Goal: Complete application form: Complete application form

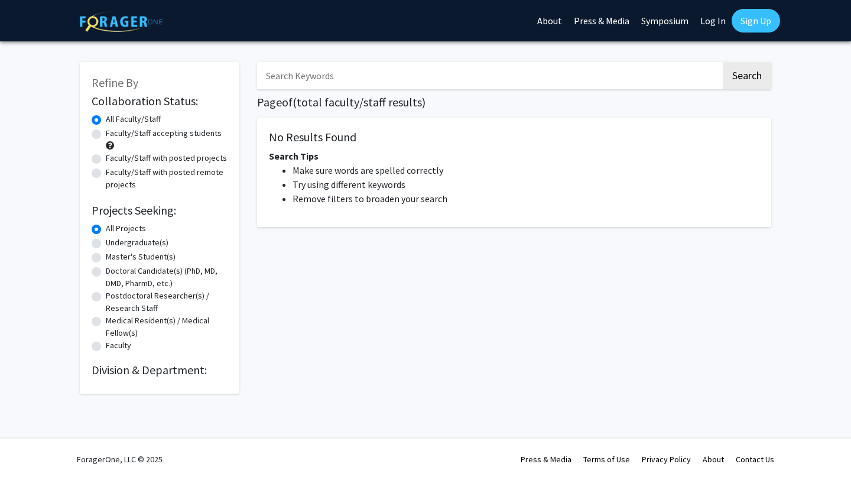
type input "[PERSON_NAME]"
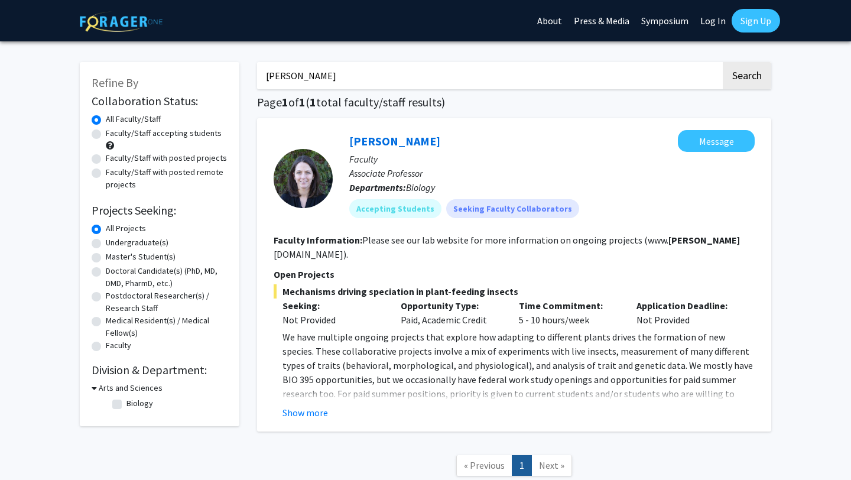
click at [413, 168] on p "Associate Professor" at bounding box center [551, 173] width 405 height 14
click at [418, 153] on p "Faculty" at bounding box center [551, 159] width 405 height 14
click at [412, 142] on link "[PERSON_NAME]" at bounding box center [394, 141] width 91 height 15
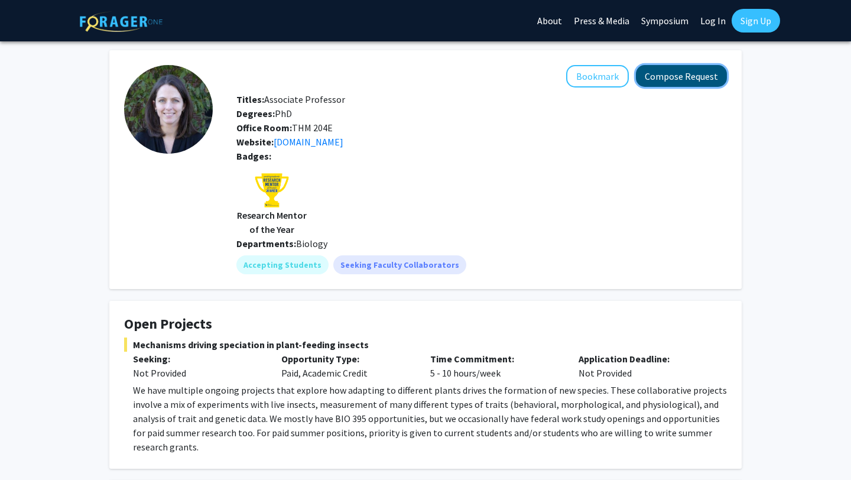
click at [699, 76] on button "Compose Request" at bounding box center [681, 76] width 91 height 22
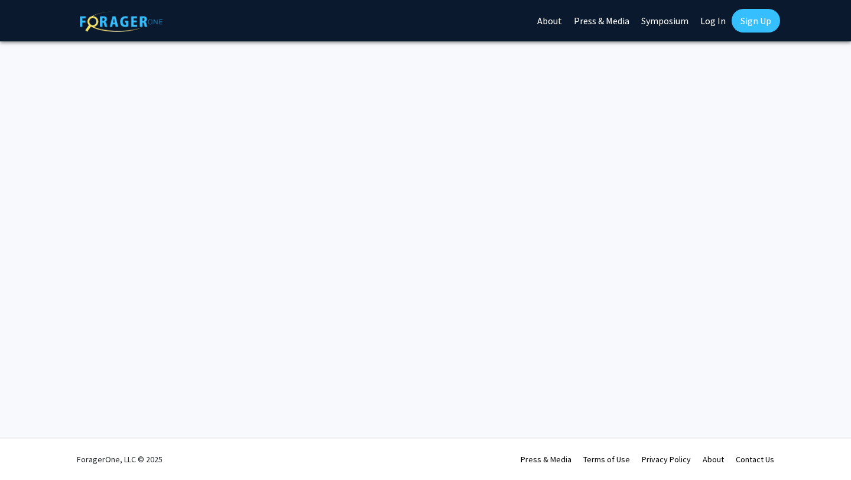
click at [713, 26] on link "Log In" at bounding box center [712, 20] width 37 height 41
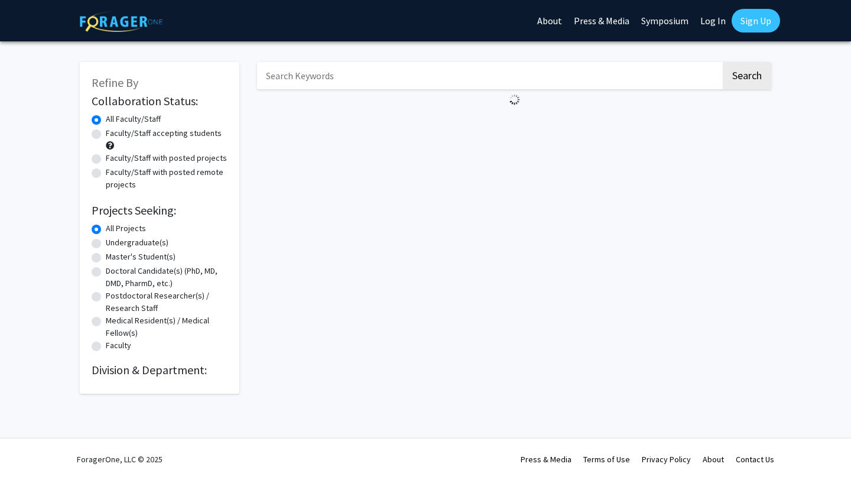
click at [713, 24] on link "Log In" at bounding box center [712, 20] width 37 height 41
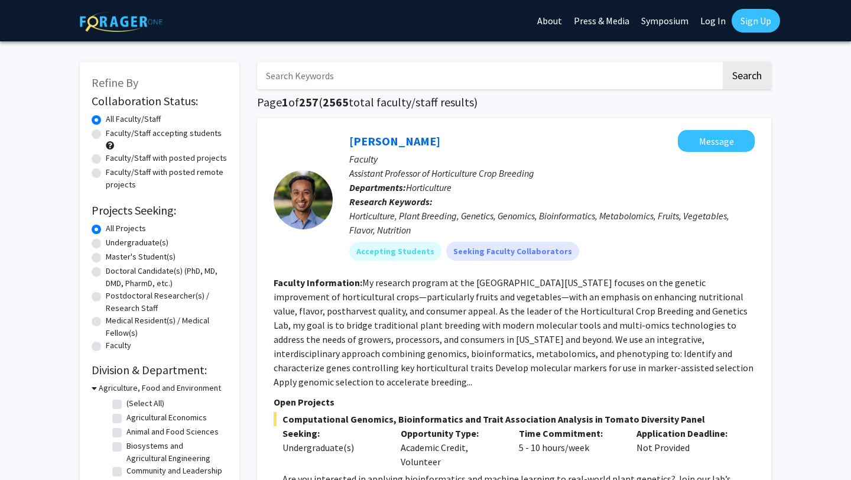
click at [712, 20] on link "Log In" at bounding box center [712, 20] width 37 height 41
click at [713, 27] on link "Log In" at bounding box center [712, 20] width 37 height 41
click at [722, 14] on link "Log In" at bounding box center [712, 20] width 37 height 41
click at [710, 30] on link "Log In" at bounding box center [712, 20] width 37 height 41
click at [755, 25] on link "Sign Up" at bounding box center [756, 21] width 48 height 24
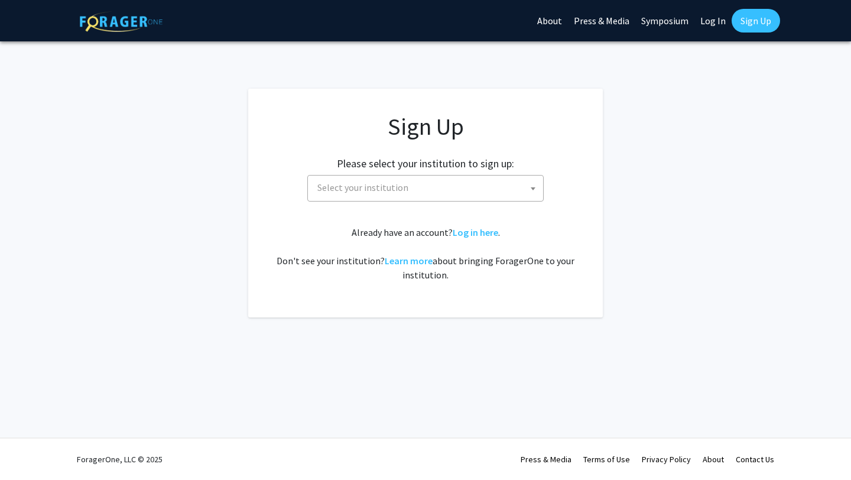
click at [690, 13] on link "Symposium" at bounding box center [664, 20] width 59 height 41
click at [712, 22] on link "Log In" at bounding box center [712, 20] width 37 height 41
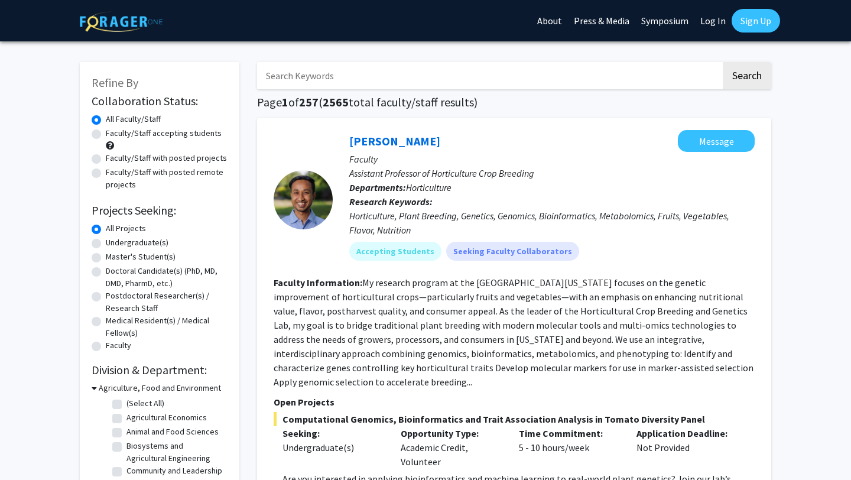
click at [720, 30] on link "Log In" at bounding box center [712, 20] width 37 height 41
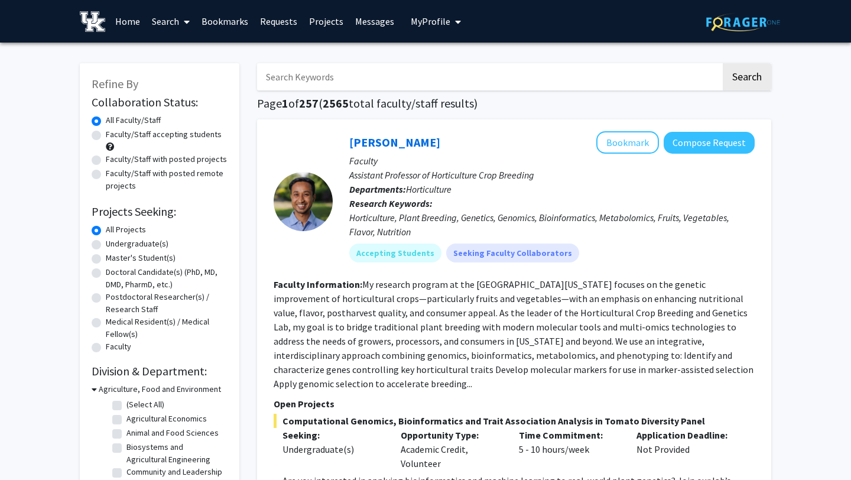
click at [403, 70] on input "Search Keywords" at bounding box center [489, 76] width 464 height 27
type input "[PERSON_NAME]"
click at [723, 63] on button "Search" at bounding box center [747, 76] width 48 height 27
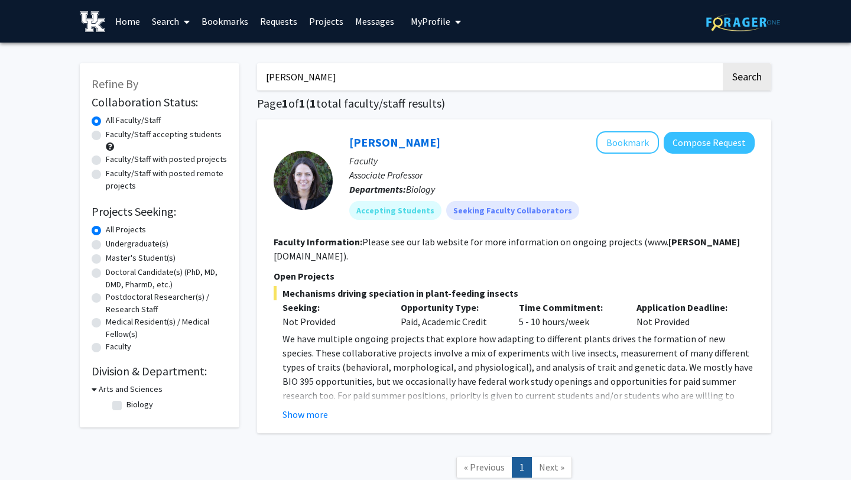
scroll to position [8, 0]
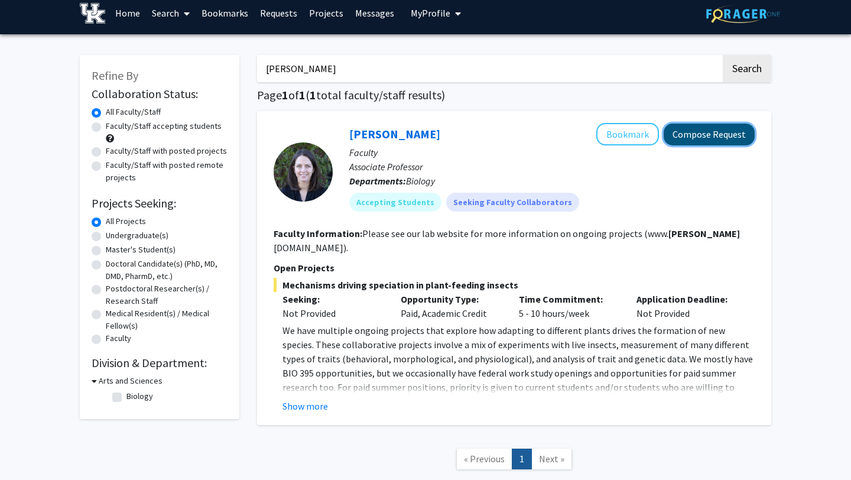
click at [728, 124] on button "Compose Request" at bounding box center [709, 135] width 91 height 22
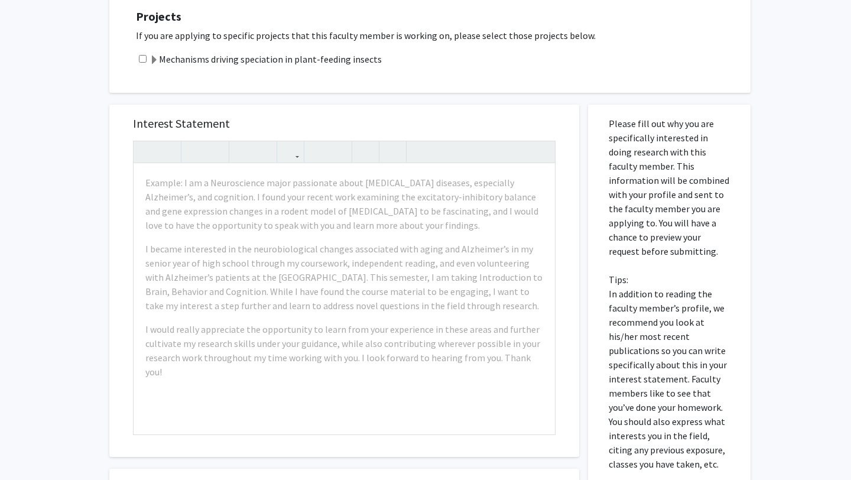
scroll to position [274, 0]
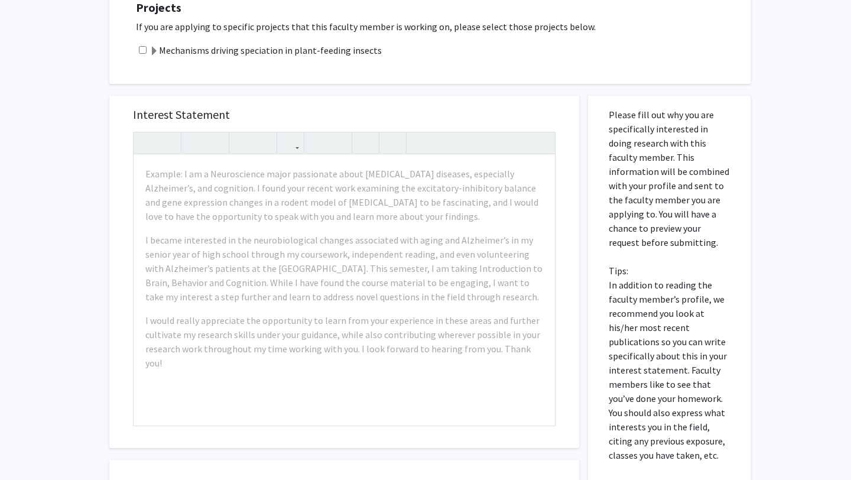
click at [320, 50] on label "Mechanisms driving speciation in plant-feeding insects" at bounding box center [266, 50] width 232 height 14
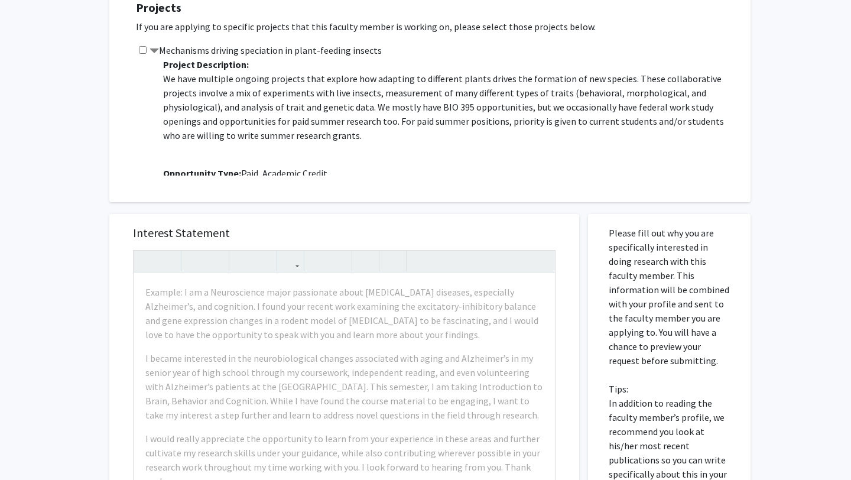
click at [295, 53] on label "Mechanisms driving speciation in plant-feeding insects" at bounding box center [266, 50] width 232 height 14
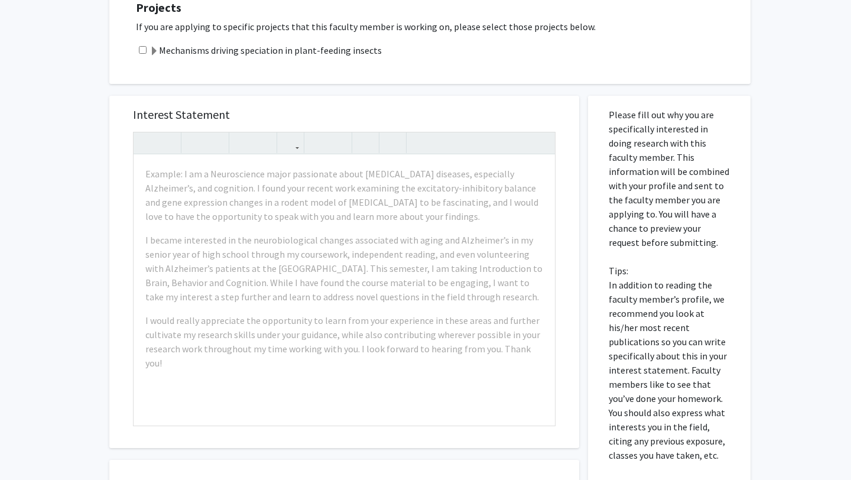
click at [141, 54] on div "Mechanisms driving speciation in plant-feeding insects" at bounding box center [437, 50] width 603 height 14
click at [142, 47] on input "checkbox" at bounding box center [143, 50] width 8 height 8
checkbox input "true"
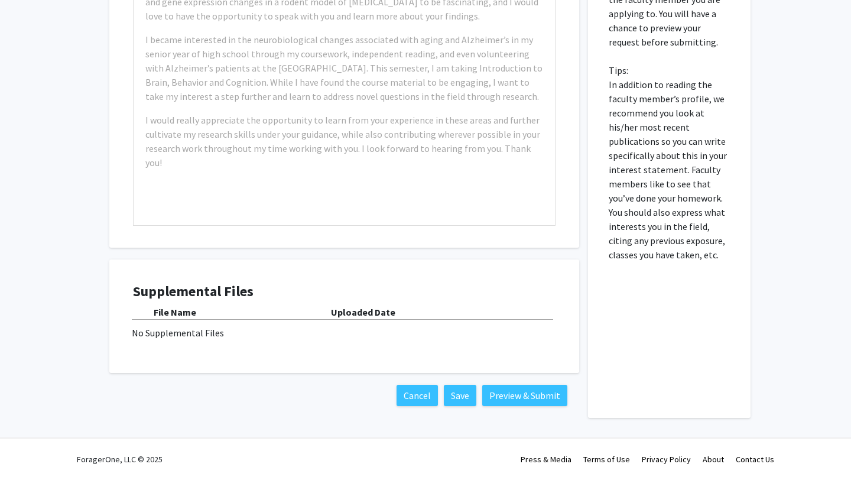
scroll to position [162, 0]
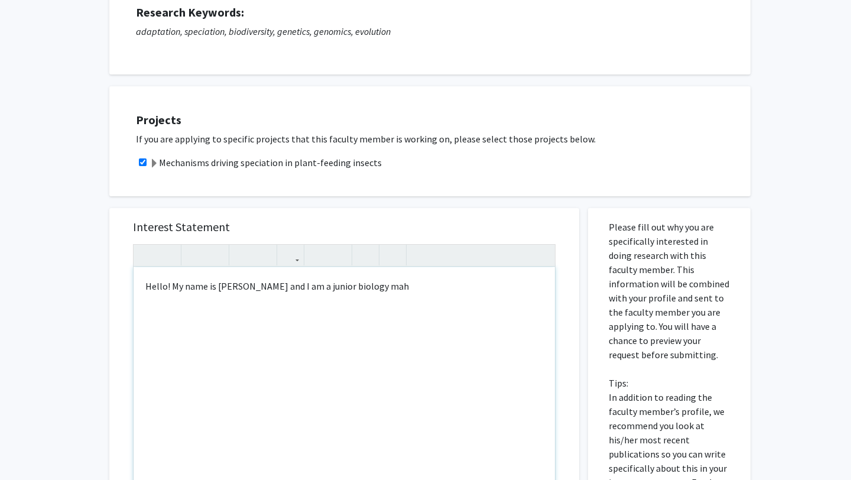
type textarea "Hello! My name is [PERSON_NAME] and I am a junior biology ma&nbsp;"
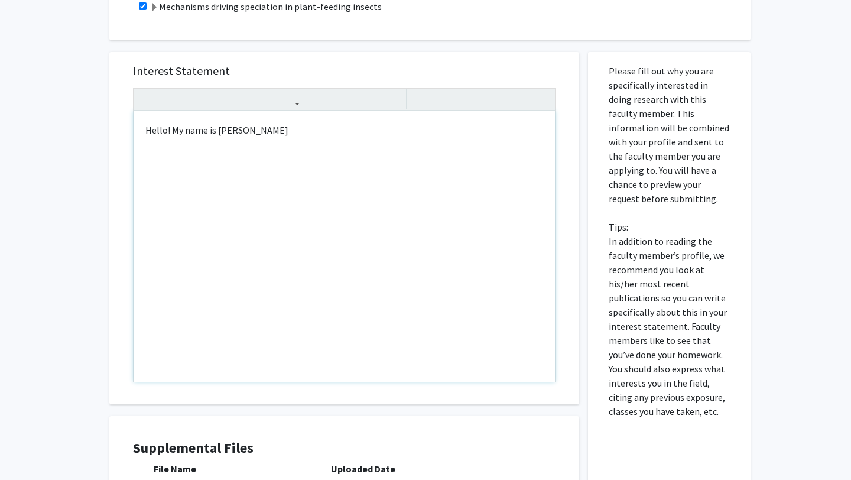
scroll to position [320, 0]
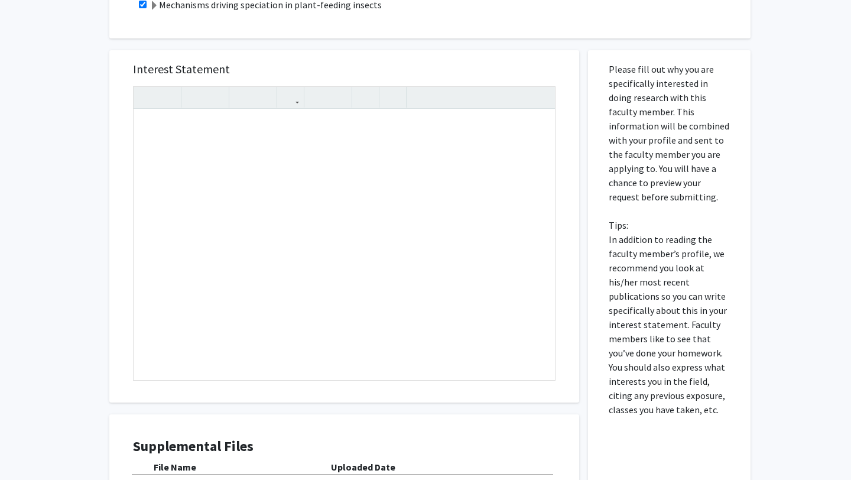
click at [640, 391] on p "Please fill out why you are specifically interested in doing research with this…" at bounding box center [669, 239] width 121 height 355
click at [337, 254] on div "Note to users with screen readers: Please press Alt+0 or Option+0 to deactivate…" at bounding box center [344, 244] width 421 height 271
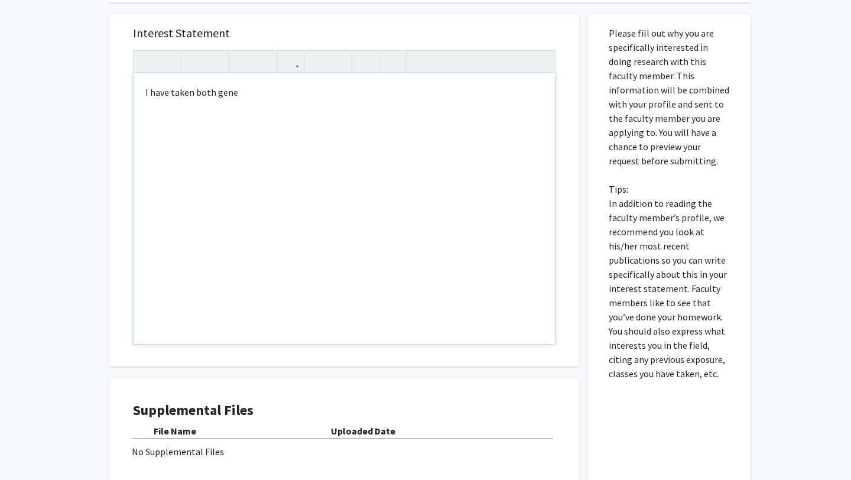
scroll to position [355, 0]
click at [145, 95] on div "I have taken both genetics and evolution and throughly enjoyed each class." at bounding box center [344, 209] width 421 height 271
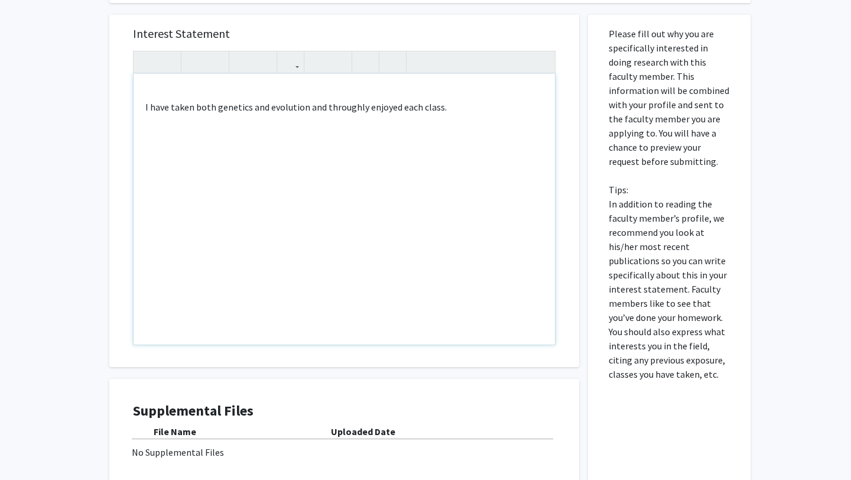
click at [147, 89] on div "I have taken both genetics and evolution and throughly enjoyed each class." at bounding box center [344, 209] width 421 height 271
click at [333, 96] on div "Hello! My name is [PERSON_NAME] and I am a joniuor biology major. I have taken …" at bounding box center [344, 209] width 421 height 271
click at [343, 97] on div "Hello! My name is [PERSON_NAME] and I am a junior biology major. I have taken b…" at bounding box center [344, 209] width 421 height 271
click at [439, 96] on div "Hello! My name is [PERSON_NAME] and I am a junior biology major. I have taken b…" at bounding box center [344, 209] width 421 height 271
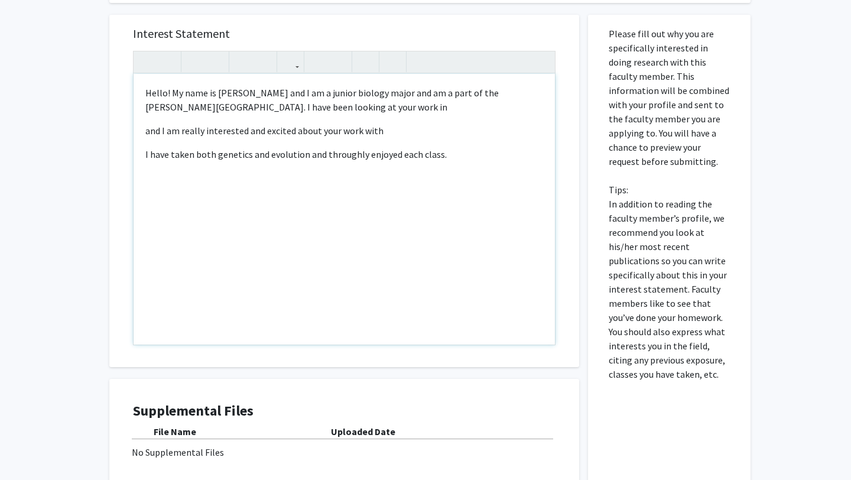
click at [445, 145] on div "Hello! My name is [PERSON_NAME] and I am a junior biology major and am a part o…" at bounding box center [344, 209] width 421 height 271
click at [465, 161] on p "I have taken both genetics and evolution and throughly enjoyed each class." at bounding box center [344, 173] width 398 height 52
click at [437, 157] on p "I have taken both genetics and evolution and throughly enjoyed each class." at bounding box center [344, 154] width 398 height 14
click at [150, 157] on p "I have taken both genetics and evolution and throughly enjoyed each class." at bounding box center [344, 154] width 398 height 14
click at [147, 157] on p "I have taken both genetics and evolution and throughly enjoyed each class." at bounding box center [344, 154] width 398 height 14
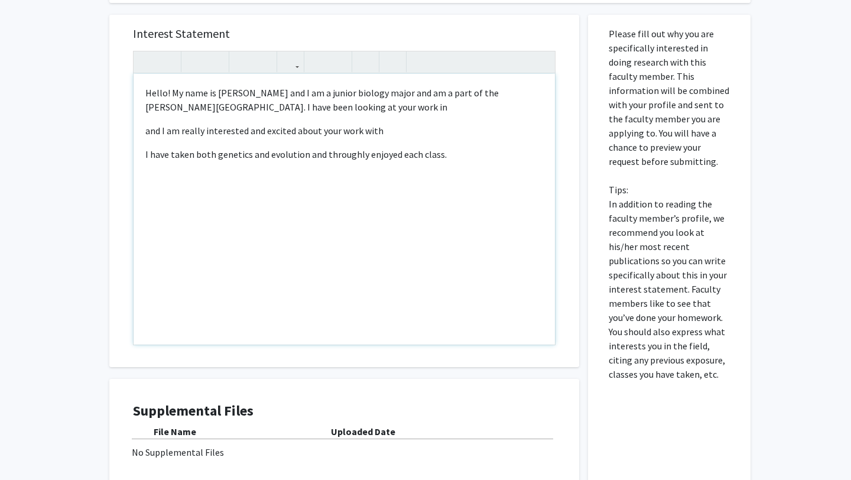
click at [138, 152] on div "Hello! My name is [PERSON_NAME] and I am a junior biology major and am a part o…" at bounding box center [344, 209] width 421 height 271
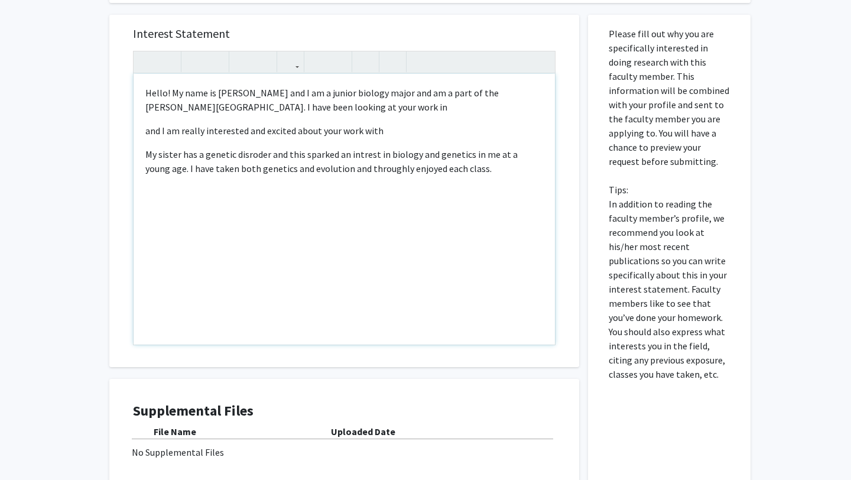
click at [249, 153] on p "My sister has a genetic disroder and this sparked an intrest in biology and gen…" at bounding box center [344, 161] width 398 height 28
click at [306, 152] on p "My sister has a [MEDICAL_DATA] and this sparked an intrest in biology and genet…" at bounding box center [344, 161] width 398 height 28
click at [298, 157] on p "My sister has a [MEDICAL_DATA] and this sparked an intrest in biology and genet…" at bounding box center [344, 161] width 398 height 28
click at [306, 157] on p "My sister has a [MEDICAL_DATA] and this sparked an intrest in biology and genet…" at bounding box center [344, 161] width 398 height 28
click at [359, 166] on p "My sister has a [MEDICAL_DATA] and this sparked an intrest in biology and genet…" at bounding box center [344, 161] width 398 height 28
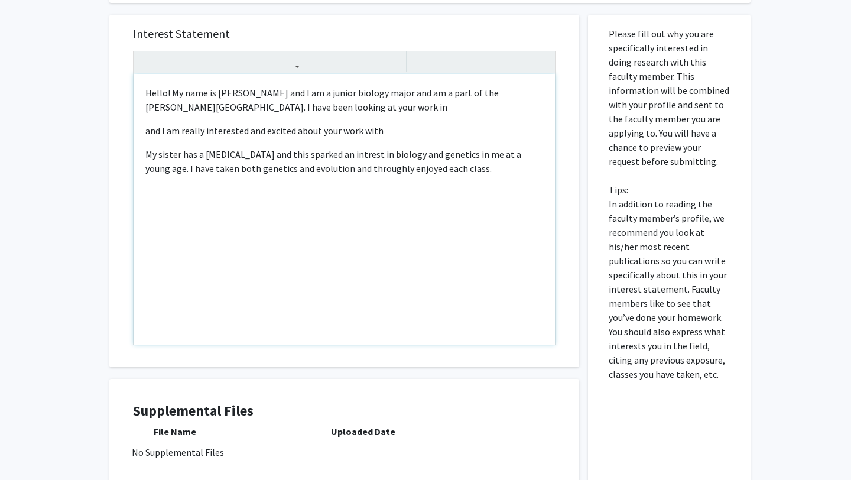
click at [363, 157] on p "My sister has a [MEDICAL_DATA] and this sparked an intrest in biology and genet…" at bounding box center [344, 161] width 398 height 28
click at [357, 155] on p "My sister has a [MEDICAL_DATA] and this sparked an intrest in biology and genet…" at bounding box center [344, 161] width 398 height 28
click at [162, 170] on p "My sister has a [MEDICAL_DATA] and this sparked an interest in biology and gene…" at bounding box center [344, 161] width 398 height 28
click at [447, 189] on p "My sister has a [MEDICAL_DATA] and this sparked an interest in biology and gene…" at bounding box center [344, 168] width 398 height 43
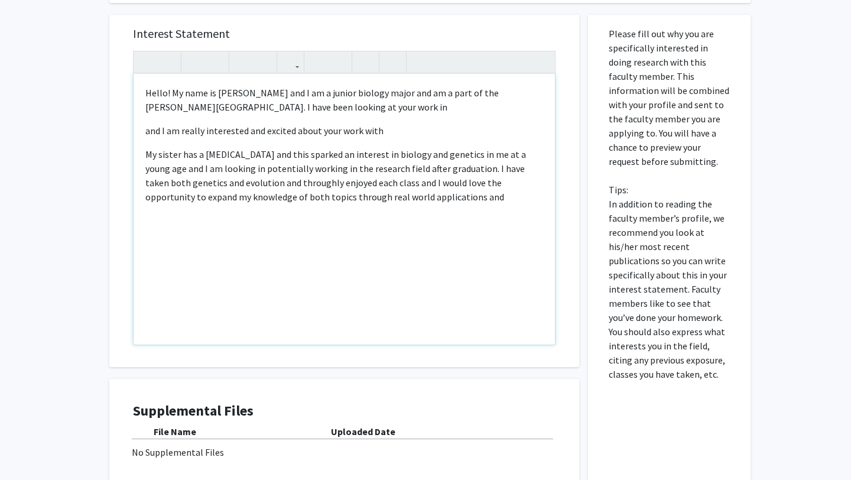
click at [256, 196] on p "My sister has a [MEDICAL_DATA] and this sparked an interest in biology and gene…" at bounding box center [344, 175] width 398 height 57
click at [297, 197] on p "My sister has a [MEDICAL_DATA] and this sparked an interest in biology and gene…" at bounding box center [344, 175] width 398 height 57
click at [482, 184] on p "My sister has a [MEDICAL_DATA] and this sparked an interest in biology and gene…" at bounding box center [344, 182] width 398 height 71
click at [466, 185] on p "My sister has a [MEDICAL_DATA] and this sparked an interest in biology and gene…" at bounding box center [344, 182] width 398 height 71
click at [462, 192] on p "My sister has a [MEDICAL_DATA] and this sparked an interest in biology and gene…" at bounding box center [344, 182] width 398 height 71
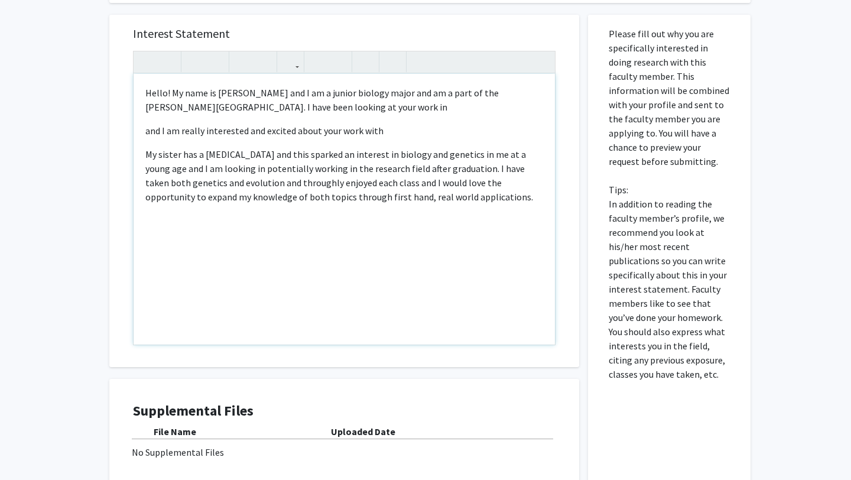
click at [249, 245] on div "Hello! My name is [PERSON_NAME] and I am a junior biology major and am a part o…" at bounding box center [344, 209] width 421 height 271
click at [379, 236] on p "My sister has a [MEDICAL_DATA] and this sparked an interest in biology and gene…" at bounding box center [344, 194] width 398 height 95
click at [393, 243] on div "Hello! My name is [PERSON_NAME] and I am a junior biology major and am a part o…" at bounding box center [344, 209] width 421 height 271
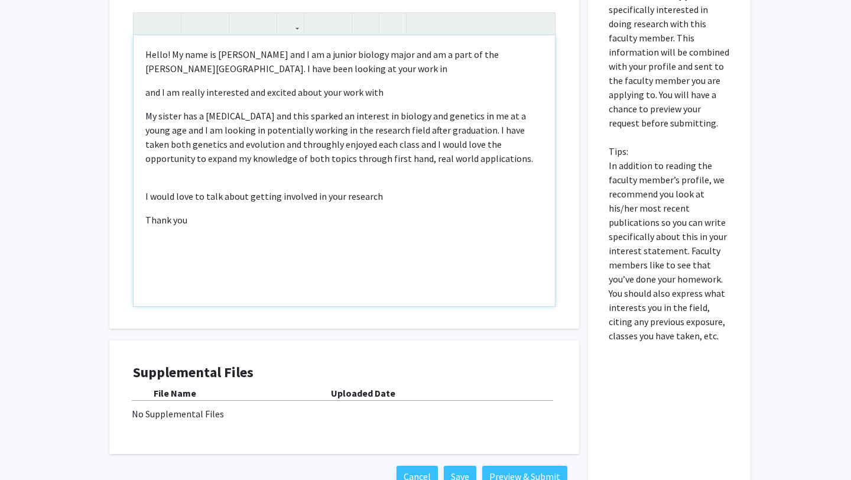
scroll to position [394, 0]
click at [282, 226] on p "Thank you" at bounding box center [344, 219] width 398 height 14
click at [399, 196] on p "My sister has a [MEDICAL_DATA] and this sparked an interest in biology and gene…" at bounding box center [344, 155] width 398 height 95
click at [141, 193] on div "Hello! My name is [PERSON_NAME] and I am a junior biology major and am a part o…" at bounding box center [344, 170] width 421 height 271
click at [402, 190] on p "My sister has a [MEDICAL_DATA] and this sparked an interest in biology and gene…" at bounding box center [344, 155] width 398 height 95
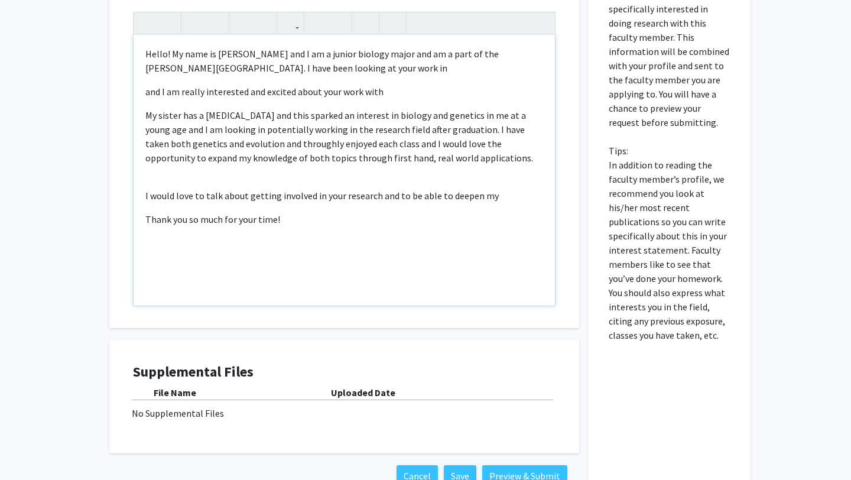
click at [339, 69] on p "Hello! My name is [PERSON_NAME] and I am a junior biology major and am a part o…" at bounding box center [344, 61] width 398 height 28
drag, startPoint x: 339, startPoint y: 69, endPoint x: 311, endPoint y: 69, distance: 27.8
click at [321, 69] on p "Hello! My name is [PERSON_NAME] and I am a junior biology major and am a part o…" at bounding box center [344, 61] width 398 height 28
click at [259, 93] on p "and I am really interested and excited about your work with" at bounding box center [344, 92] width 398 height 14
click at [347, 98] on p "and I am really interested and excited about your work with" at bounding box center [344, 92] width 398 height 14
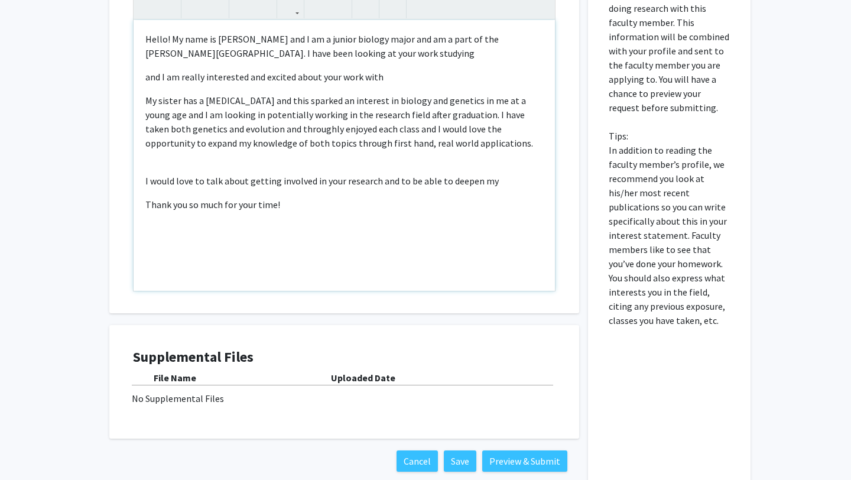
scroll to position [407, 0]
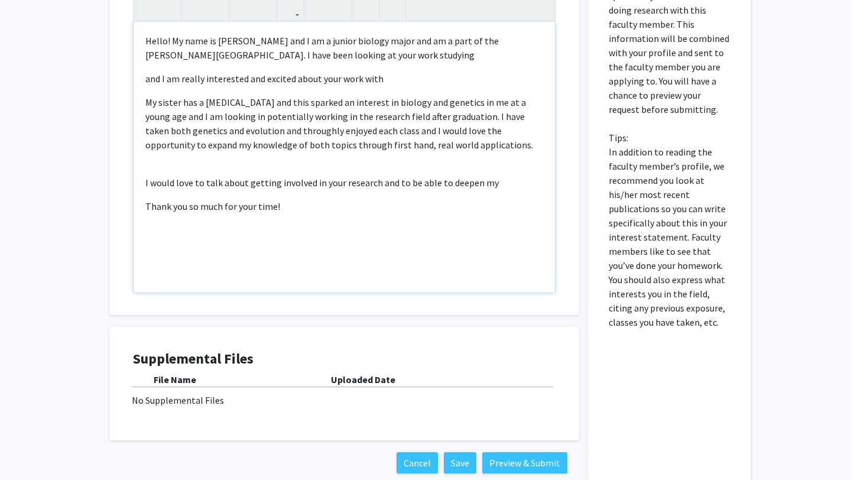
click at [177, 118] on p "My sister has a [MEDICAL_DATA] and this sparked an interest in biology and gene…" at bounding box center [344, 123] width 398 height 57
click at [182, 113] on p "My sister has a [MEDICAL_DATA] and this sparked an interest in biology and gene…" at bounding box center [344, 123] width 398 height 57
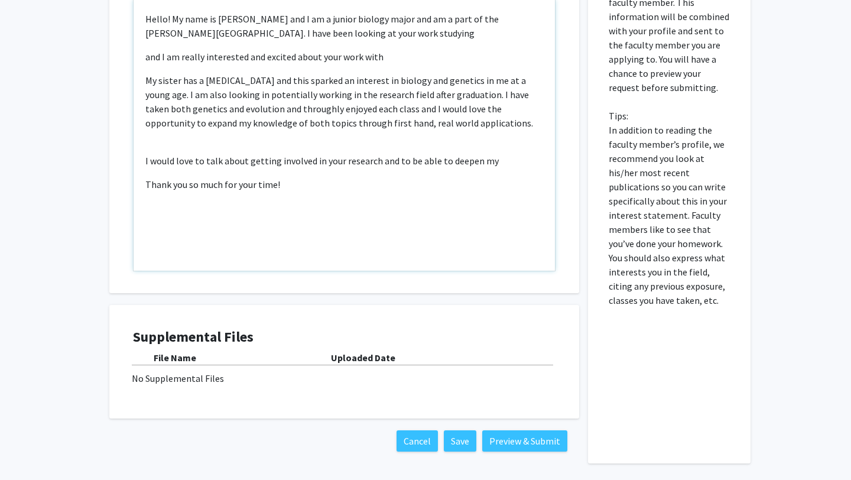
scroll to position [430, 0]
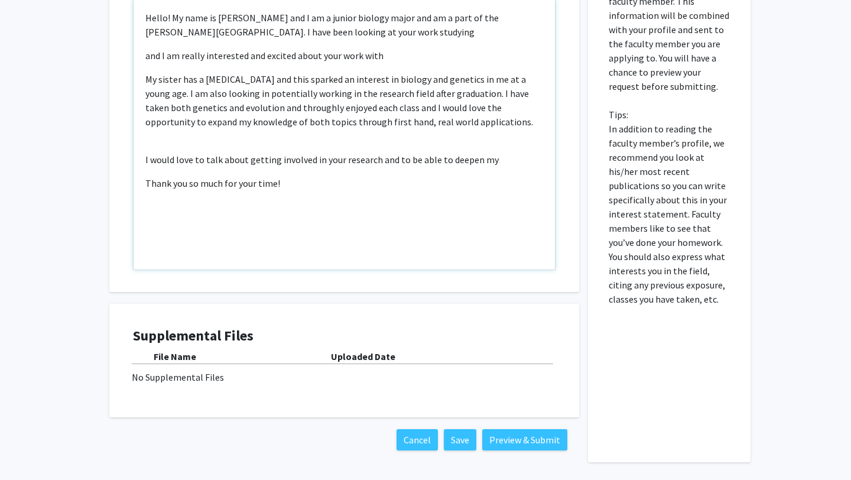
click at [424, 122] on p "My sister has a [MEDICAL_DATA] and this sparked an interest in biology and gene…" at bounding box center [344, 100] width 398 height 57
click at [429, 123] on p "My sister has a [MEDICAL_DATA] and this sparked an interest in biology and gene…" at bounding box center [344, 100] width 398 height 57
click at [177, 151] on p "My sister has a [MEDICAL_DATA] and this sparked an interest in biology and gene…" at bounding box center [344, 119] width 398 height 95
click at [268, 151] on p "My sister has a [MEDICAL_DATA] and this sparked an interest in biology and gene…" at bounding box center [344, 119] width 398 height 95
click at [281, 151] on p "My sister has a [MEDICAL_DATA] and this sparked an interest in biology and gene…" at bounding box center [344, 119] width 398 height 95
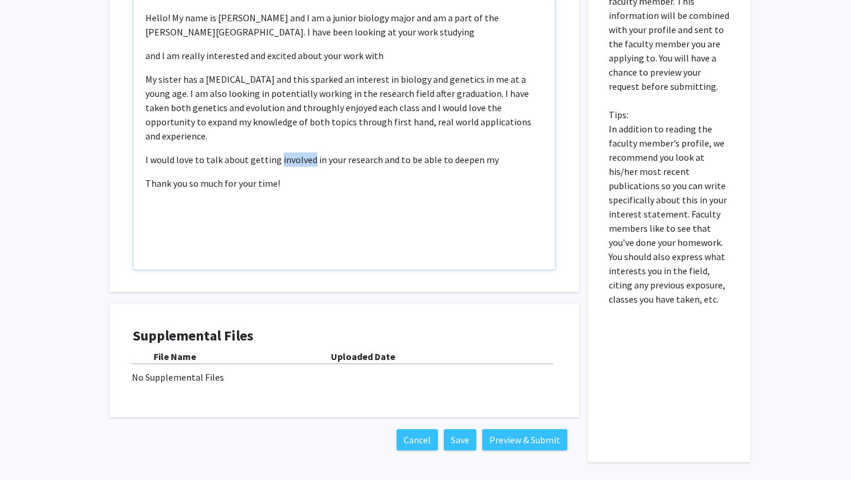
click at [281, 151] on p "My sister has a [MEDICAL_DATA] and this sparked an interest in biology and gene…" at bounding box center [344, 119] width 398 height 95
click at [518, 128] on p "My sister has a [MEDICAL_DATA] and this sparked an interest in biology and gene…" at bounding box center [344, 107] width 398 height 71
click at [508, 144] on p "My sister has a [MEDICAL_DATA] and this sparked an interest in biology and gene…" at bounding box center [344, 119] width 398 height 95
click at [142, 184] on div "Hello! My name is [PERSON_NAME] and I am a junior biology major and am a part o…" at bounding box center [344, 134] width 421 height 271
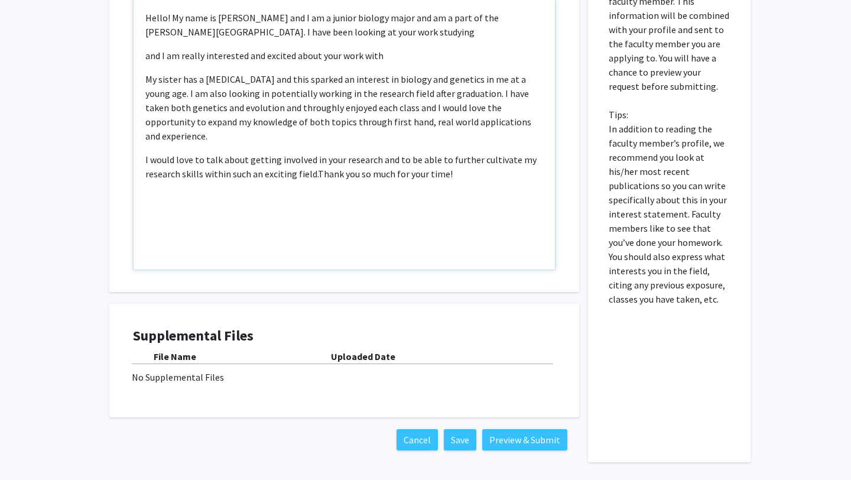
type textarea "<p>Hello! My name is [PERSON_NAME] and I am a junior biology major and am a par…"
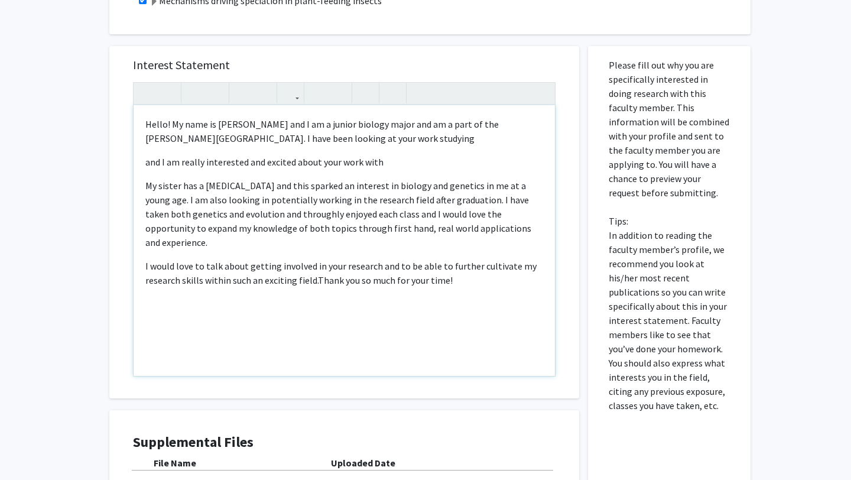
scroll to position [315, 0]
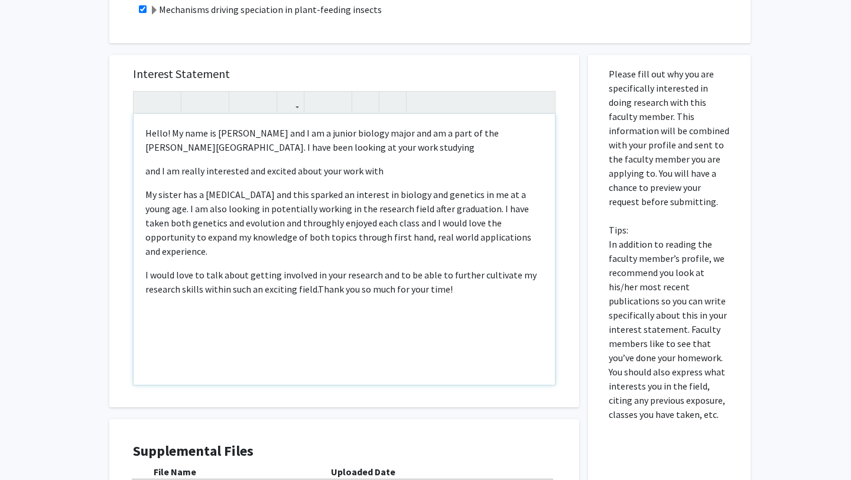
click at [363, 142] on p "Hello! My name is [PERSON_NAME] and I am a junior biology major and am a part o…" at bounding box center [344, 140] width 398 height 28
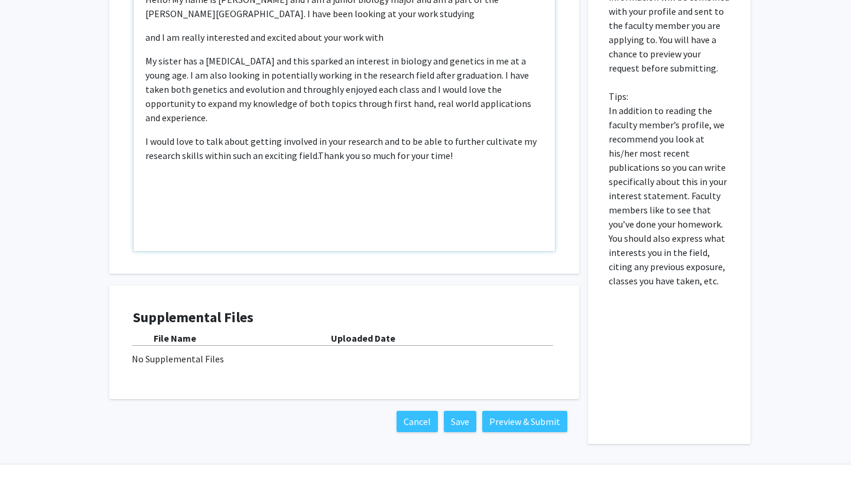
scroll to position [473, 0]
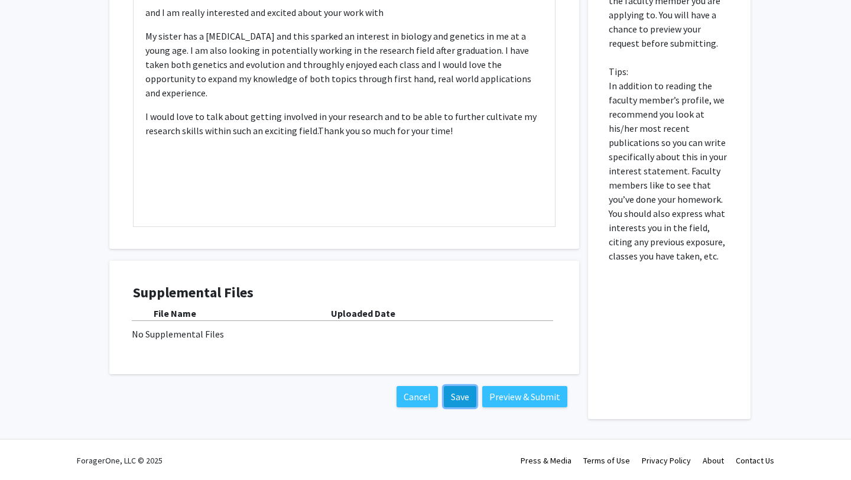
click at [461, 399] on button "Save" at bounding box center [460, 396] width 33 height 21
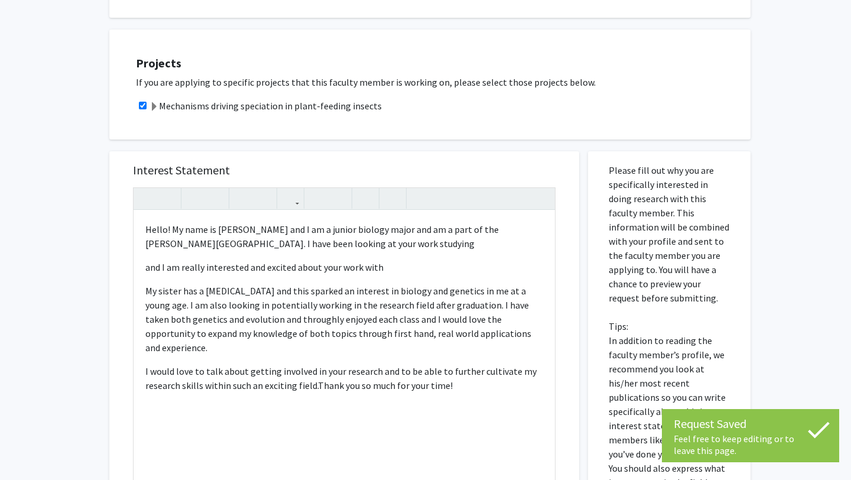
scroll to position [207, 0]
